Goal: Navigation & Orientation: Find specific page/section

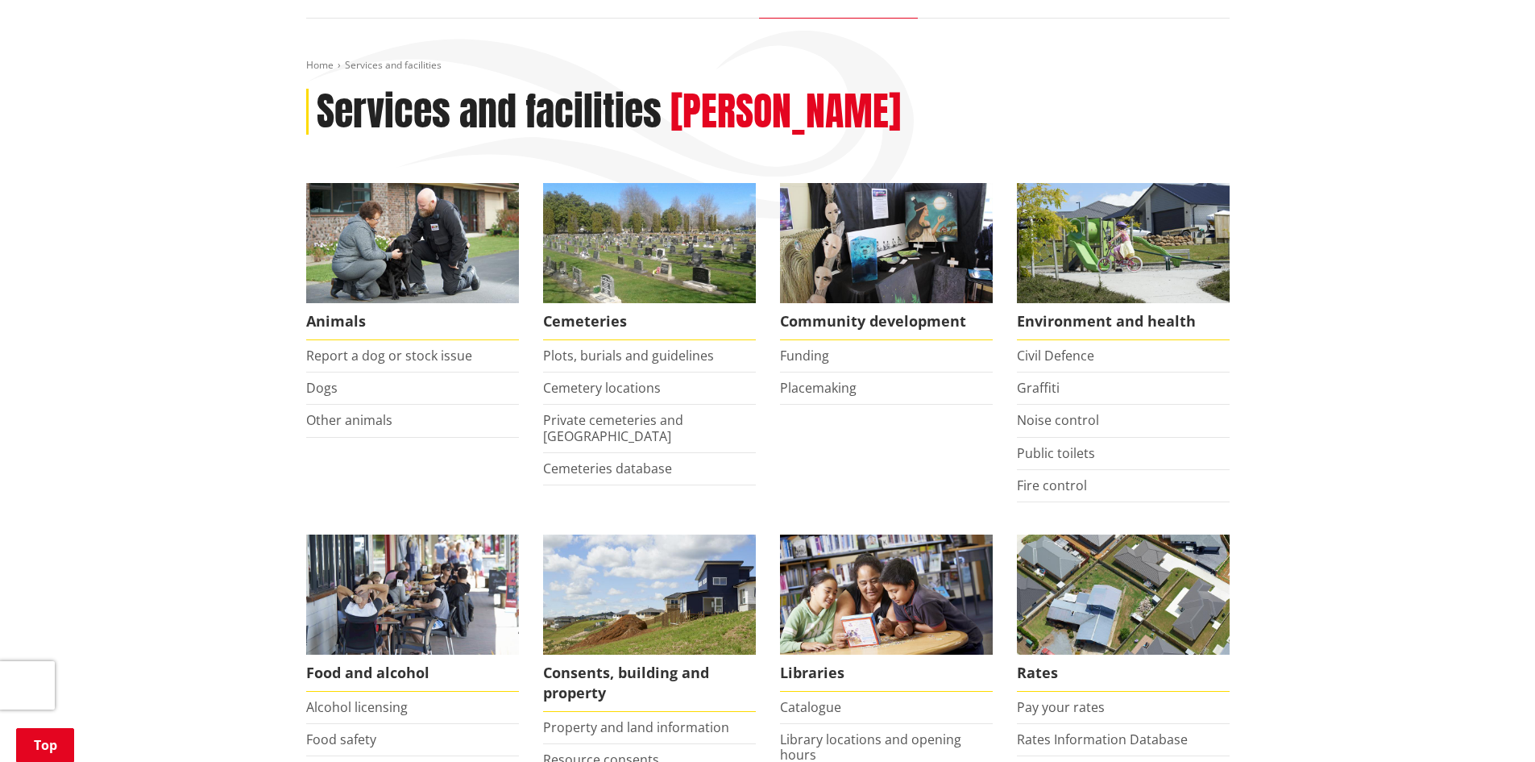
scroll to position [403, 0]
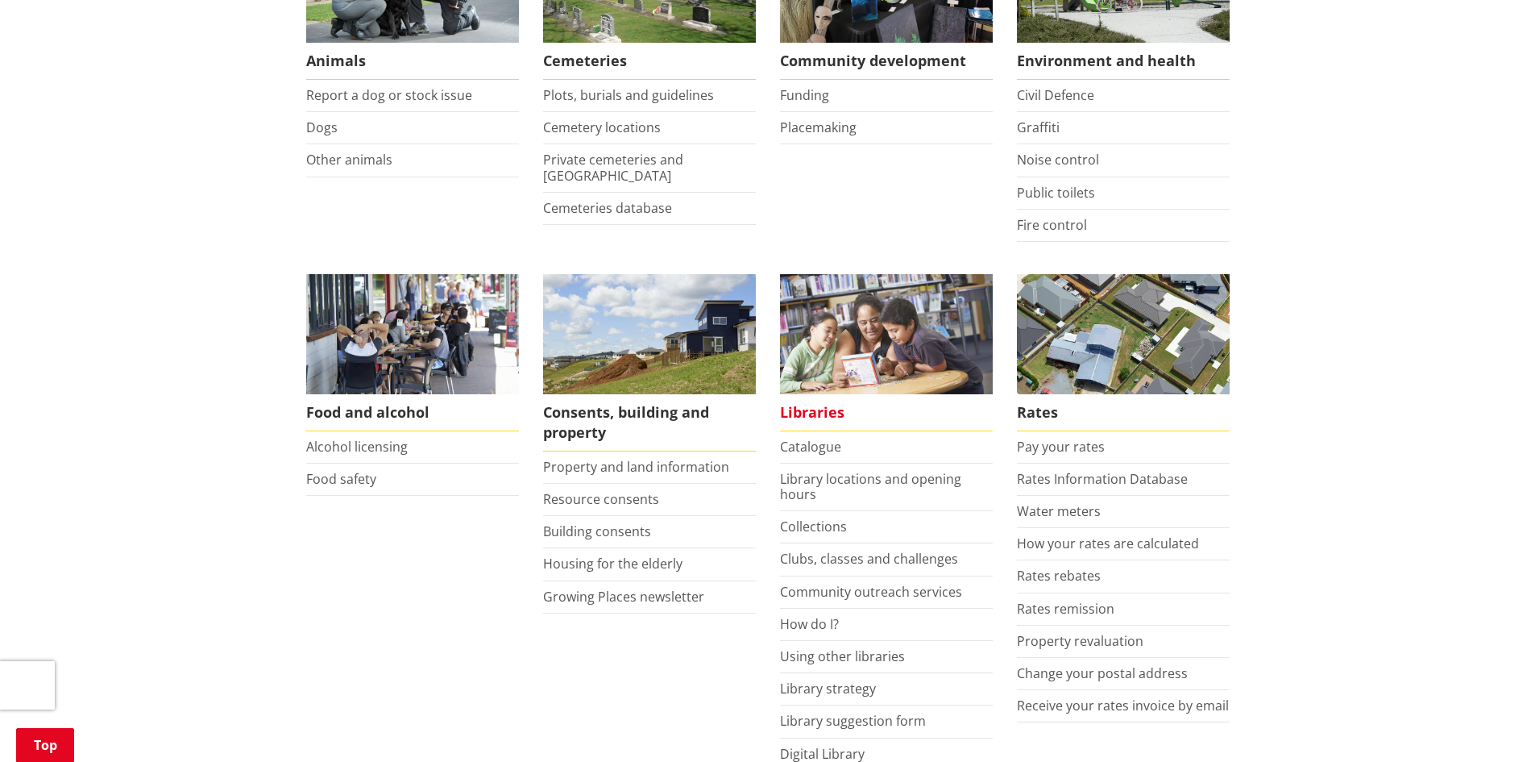
click at [826, 413] on span "Libraries" at bounding box center [886, 412] width 213 height 37
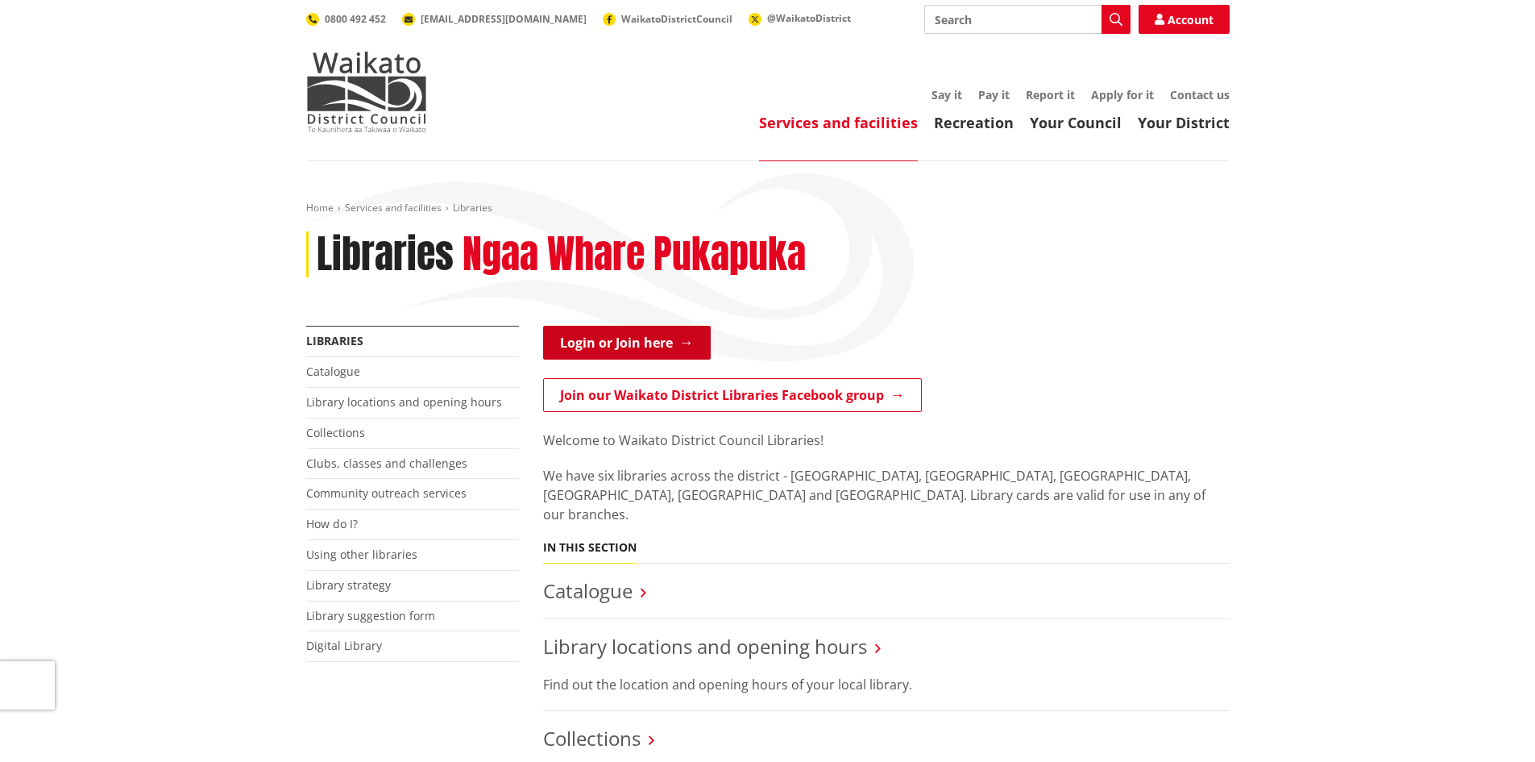
click at [624, 340] on link "Login or Join here" at bounding box center [627, 343] width 168 height 34
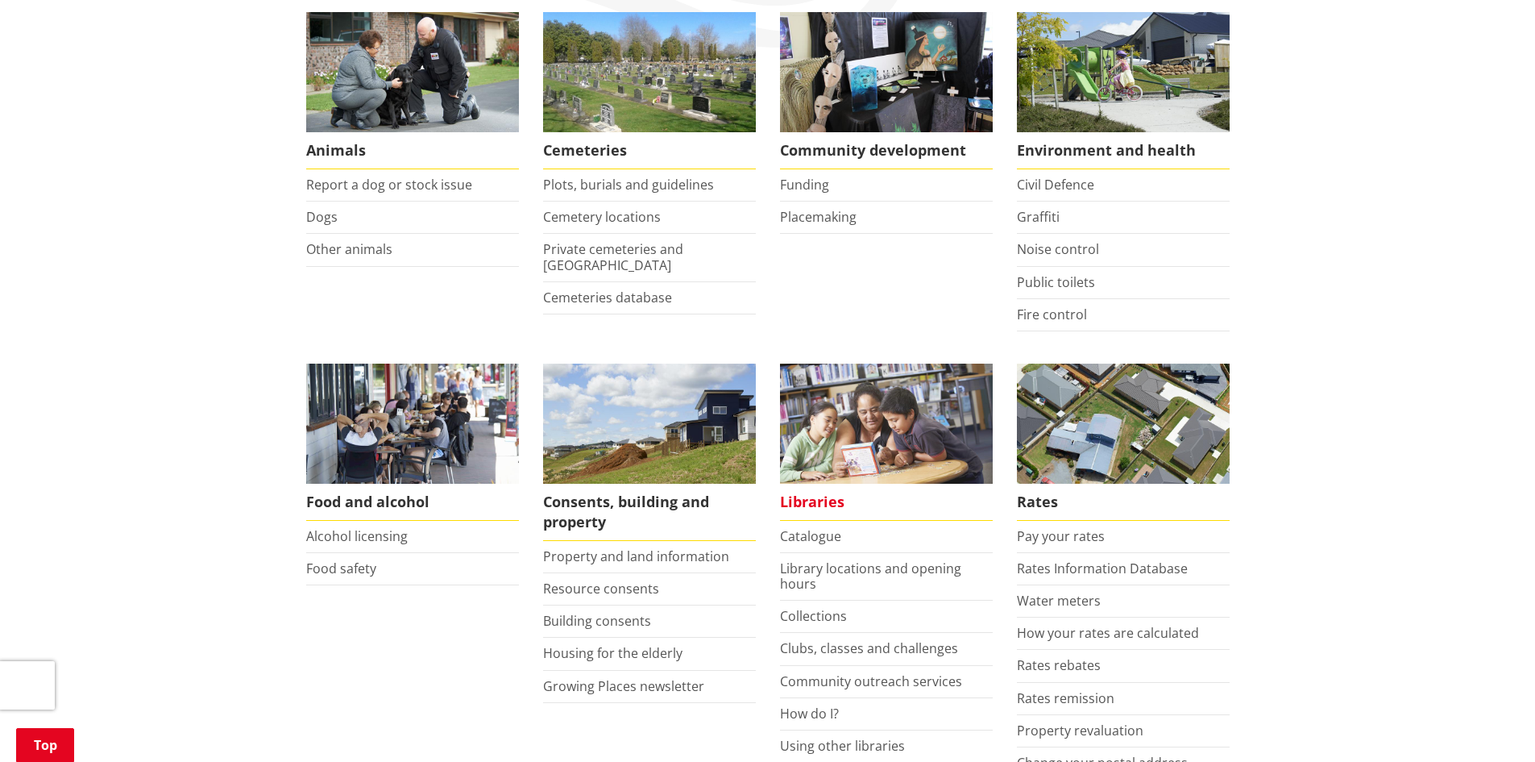
scroll to position [403, 0]
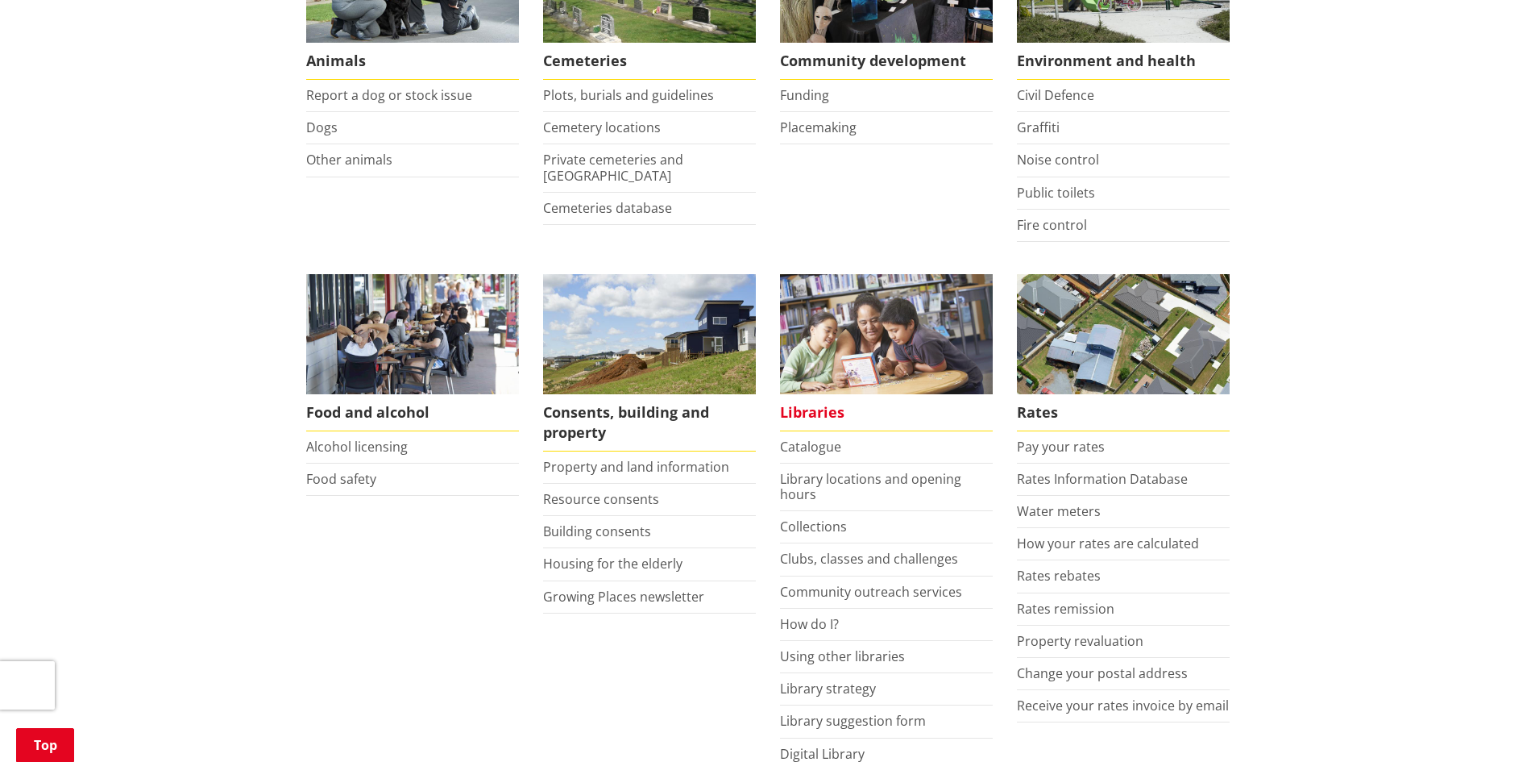
click at [818, 411] on span "Libraries" at bounding box center [886, 412] width 213 height 37
